Goal: Task Accomplishment & Management: Complete application form

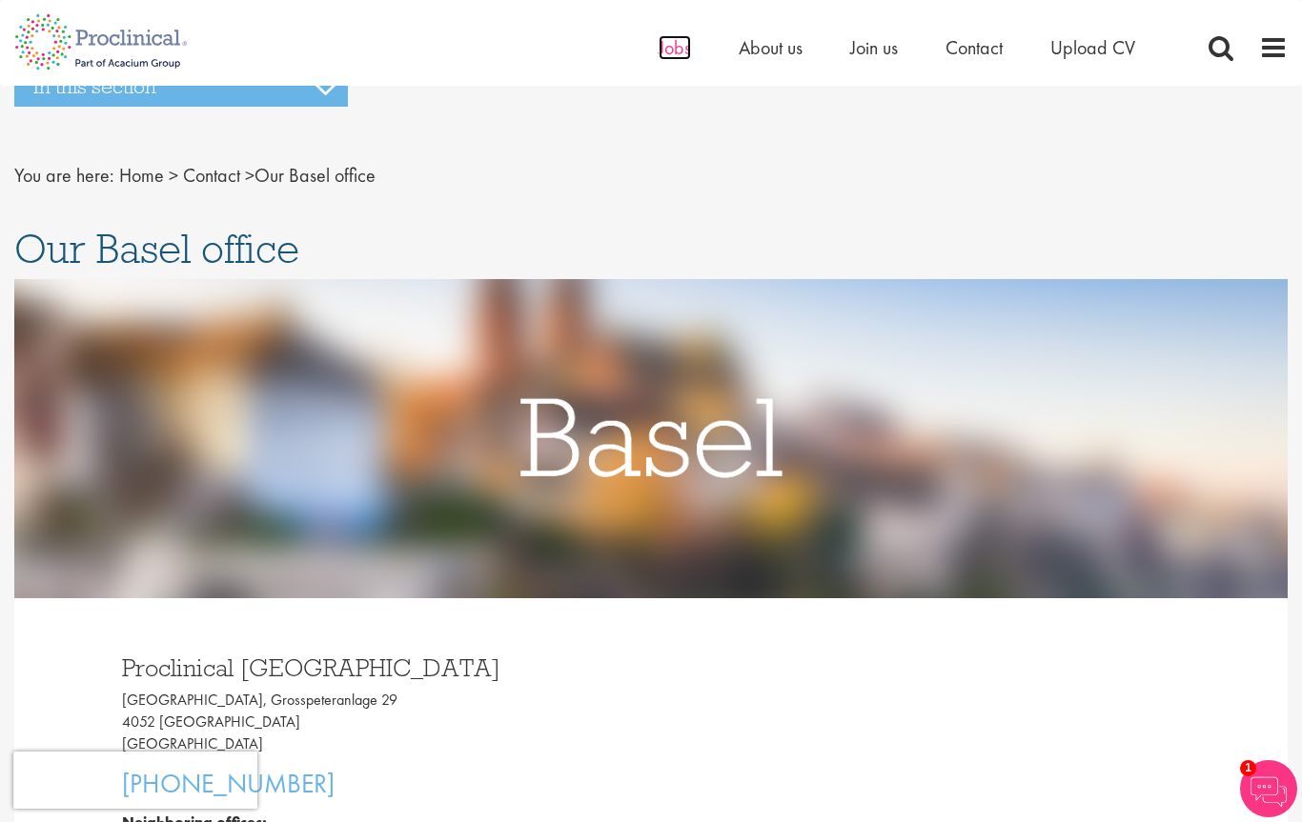
click at [667, 41] on span "Jobs" at bounding box center [674, 47] width 32 height 25
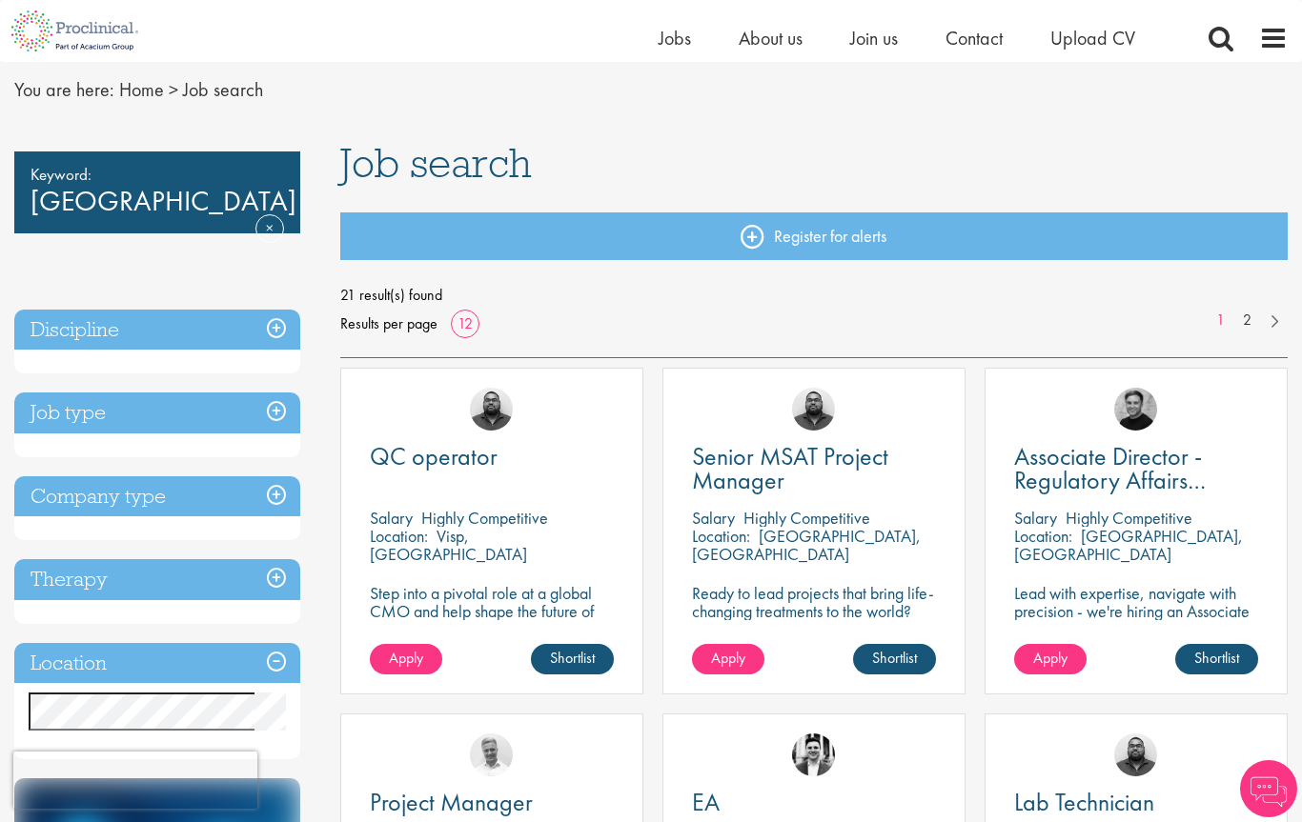
scroll to position [67, 0]
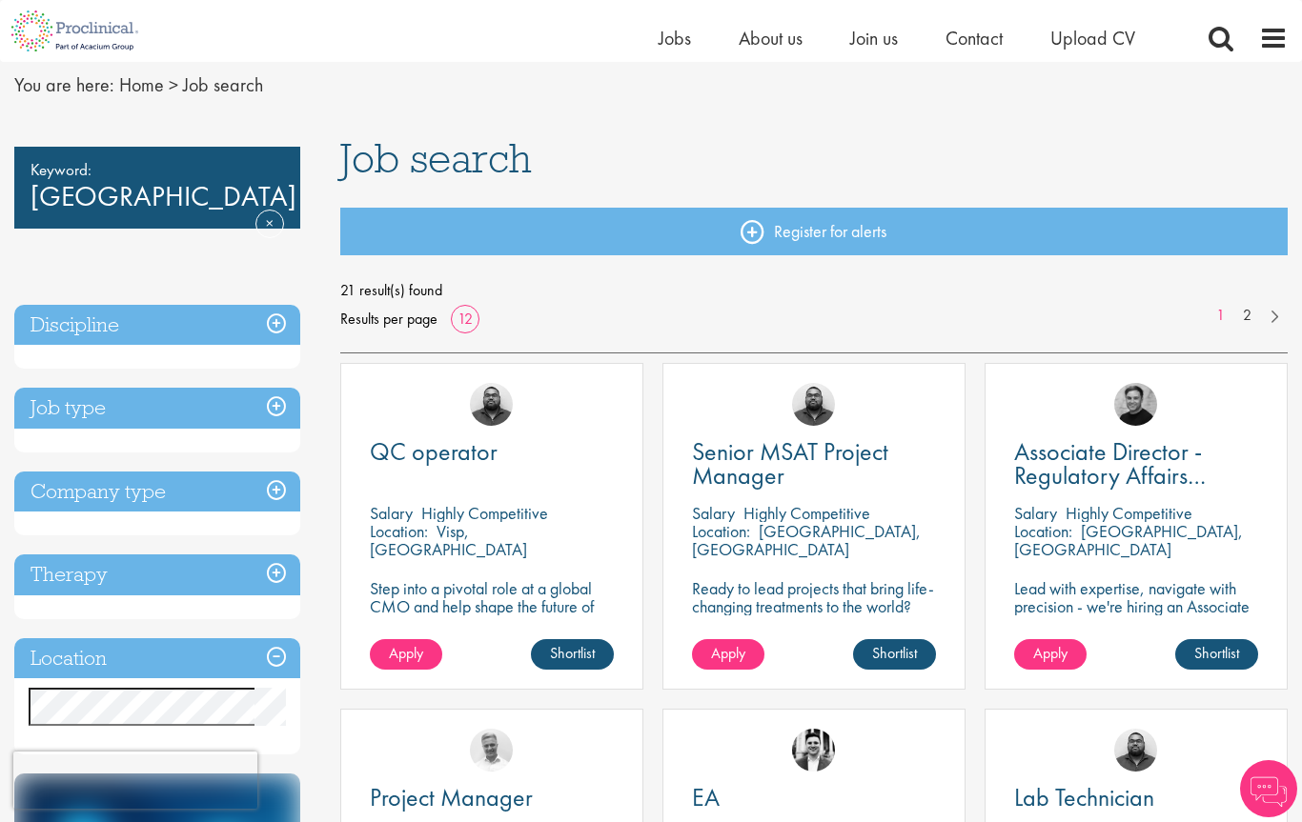
click at [279, 333] on h3 "Discipline" at bounding box center [157, 325] width 286 height 41
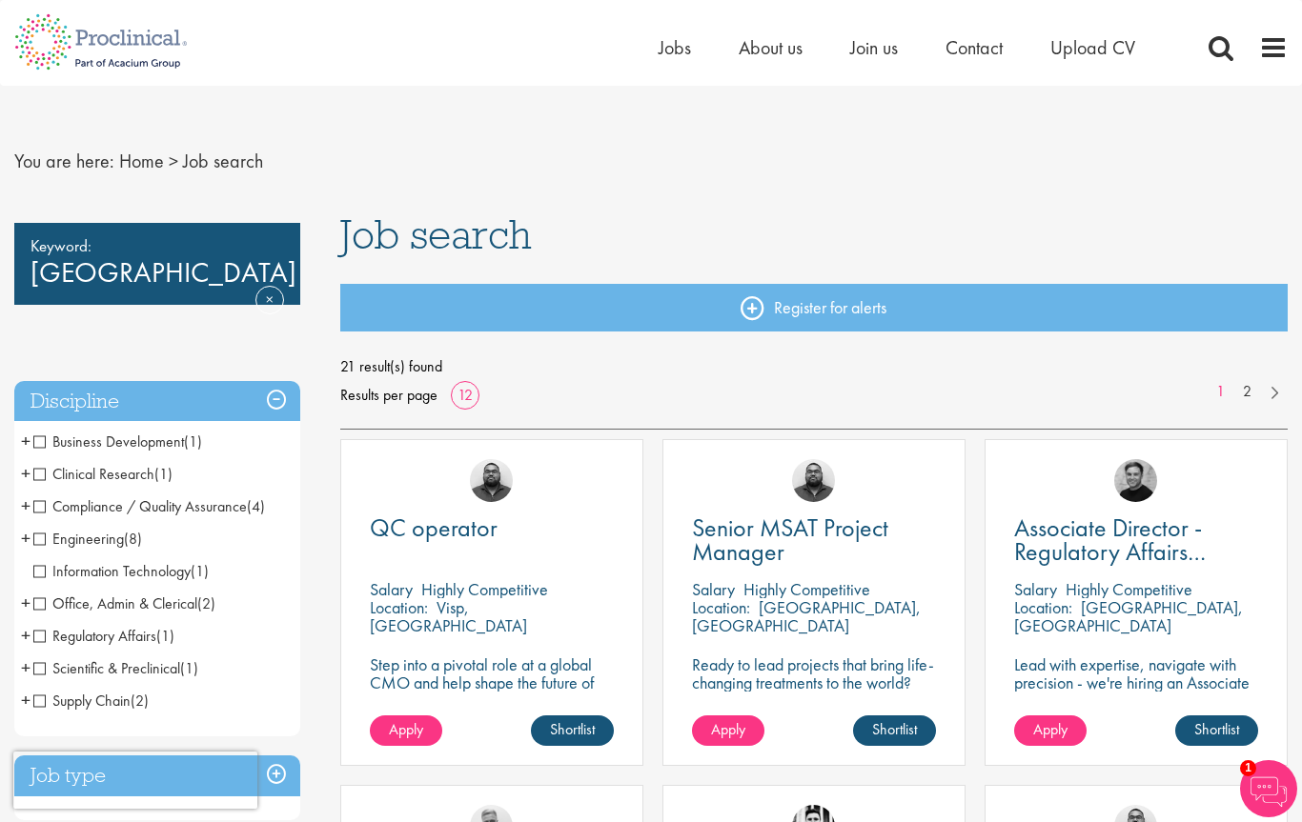
scroll to position [0, 0]
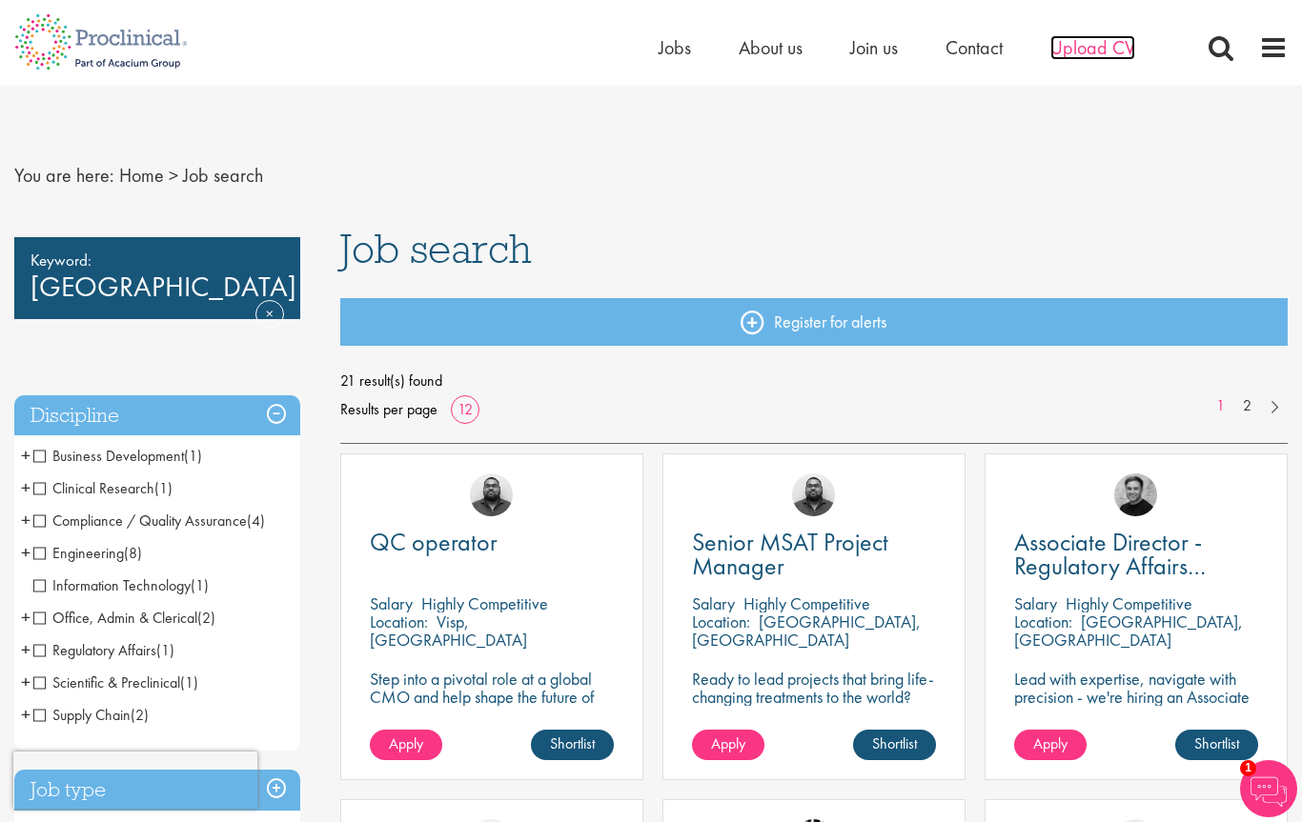
click at [1100, 56] on span "Upload CV" at bounding box center [1092, 47] width 85 height 25
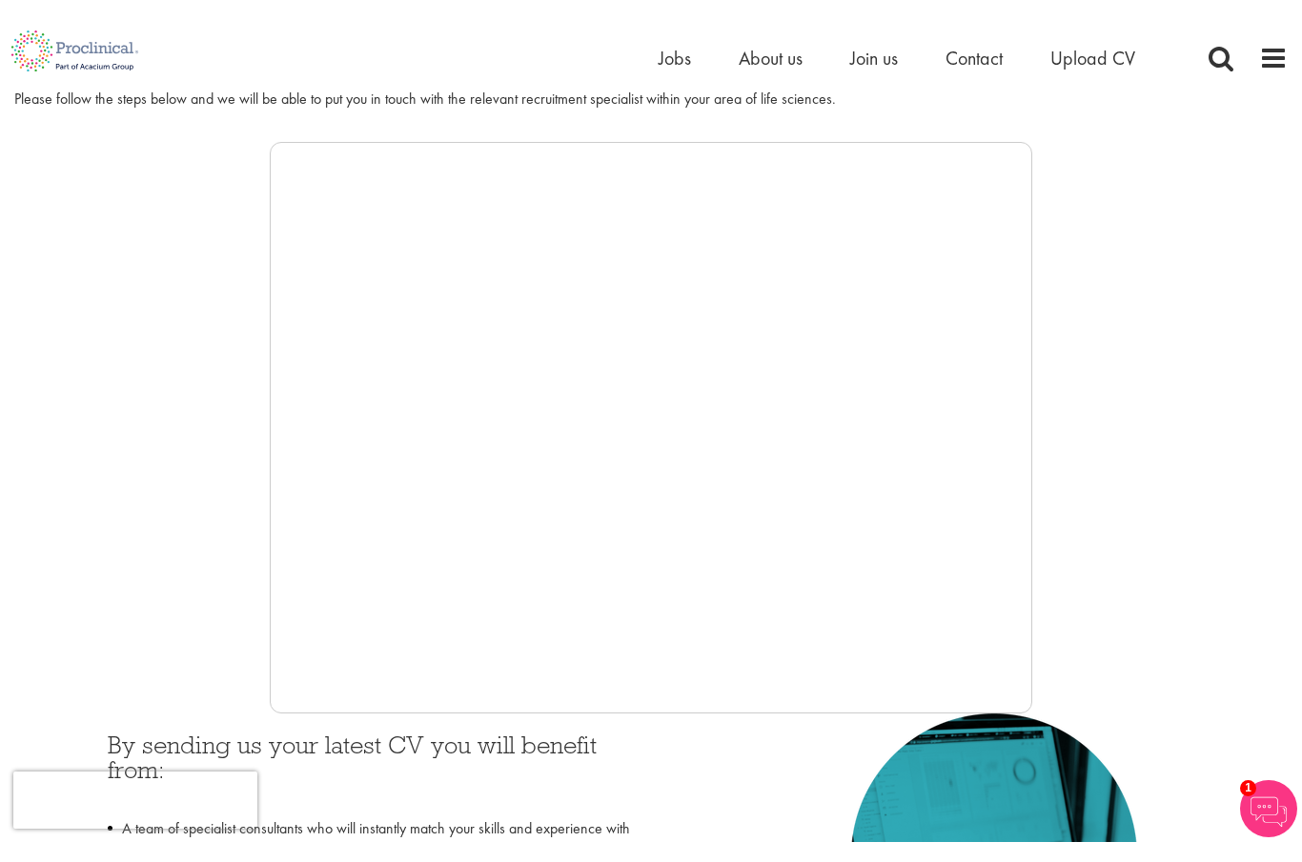
scroll to position [214, 0]
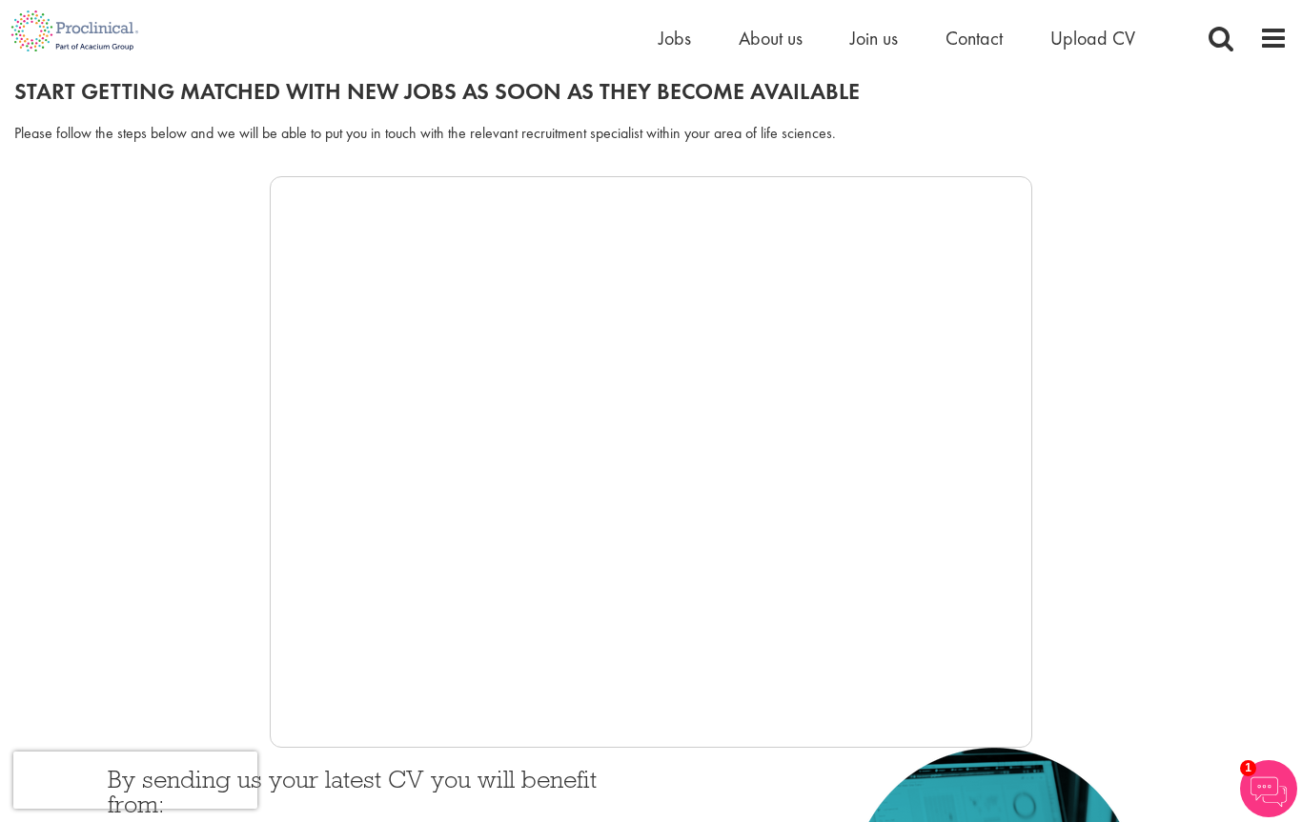
click at [411, 779] on h3 "By sending us your latest CV you will benefit from:" at bounding box center [372, 804] width 529 height 75
